Goal: Task Accomplishment & Management: Manage account settings

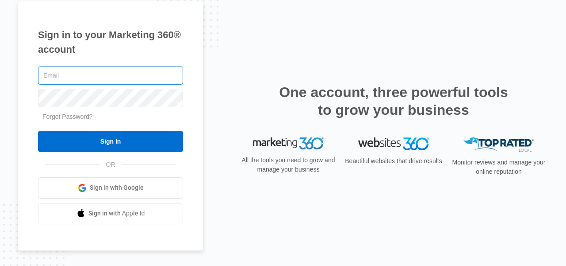
click at [164, 69] on input "text" at bounding box center [110, 75] width 145 height 19
type input "[EMAIL_ADDRESS][DOMAIN_NAME]"
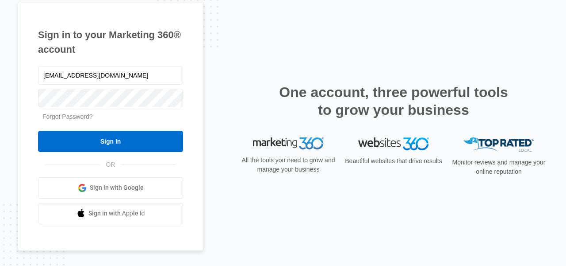
click at [84, 117] on link "Forgot Password?" at bounding box center [67, 116] width 50 height 7
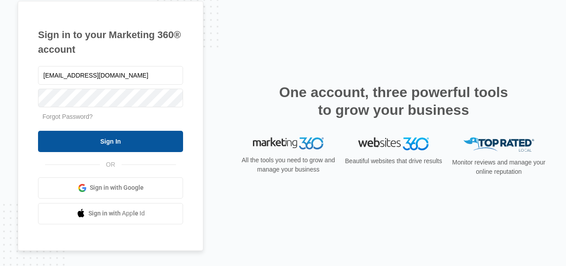
type input "gabbychitty@gmail.com"
click at [96, 141] on input "Sign In" at bounding box center [110, 141] width 145 height 21
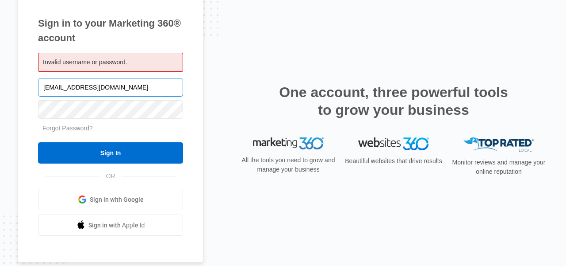
click at [104, 89] on input "[EMAIL_ADDRESS][DOMAIN_NAME]" at bounding box center [110, 87] width 145 height 19
click at [104, 89] on input "gabbychitty@gmail.com" at bounding box center [110, 87] width 145 height 19
click at [120, 80] on input "gabbychitty@gmail.com" at bounding box center [110, 87] width 145 height 19
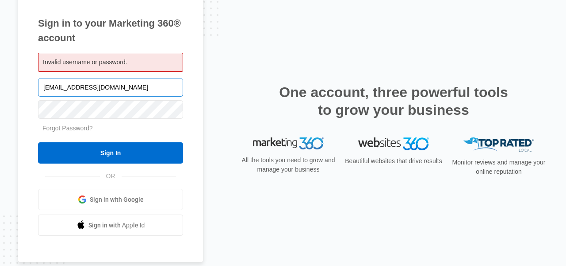
click at [120, 80] on input "gabbychitty@gmail.com" at bounding box center [110, 87] width 145 height 19
